Goal: Find specific page/section: Find specific page/section

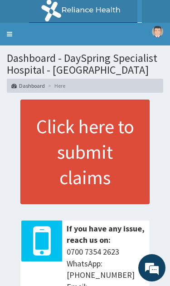
click at [18, 39] on link "Toggle navigation" at bounding box center [9, 34] width 19 height 23
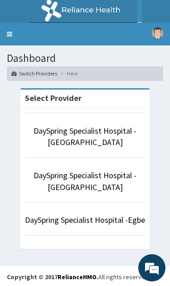
click at [116, 134] on link "DaySpring Specialist Hospital - [GEOGRAPHIC_DATA]" at bounding box center [85, 136] width 103 height 22
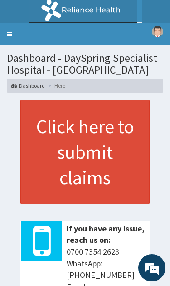
click at [13, 27] on link "Toggle navigation" at bounding box center [9, 34] width 19 height 23
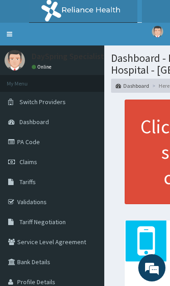
click at [54, 205] on link "Validations" at bounding box center [52, 202] width 105 height 20
